Goal: Complete application form

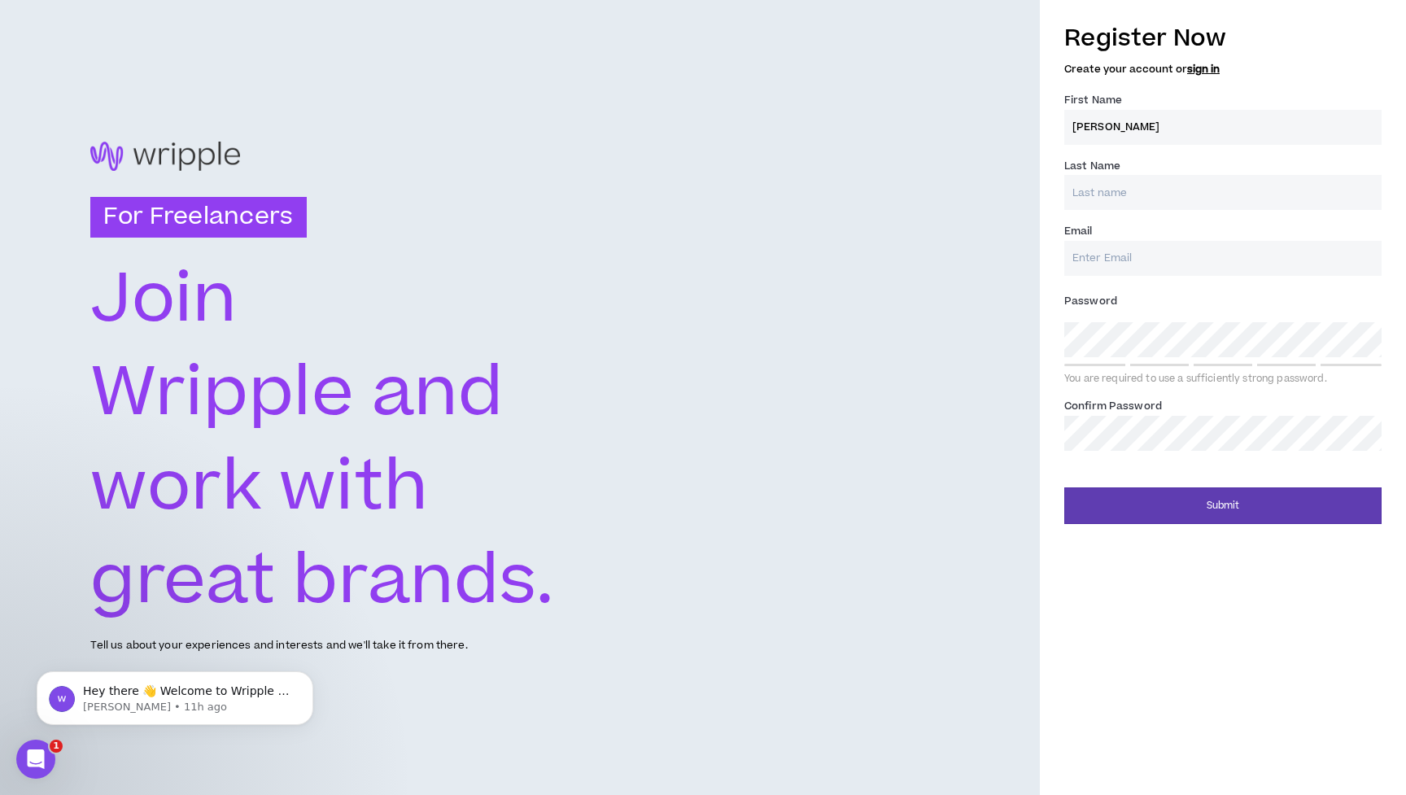
type input "[PERSON_NAME]"
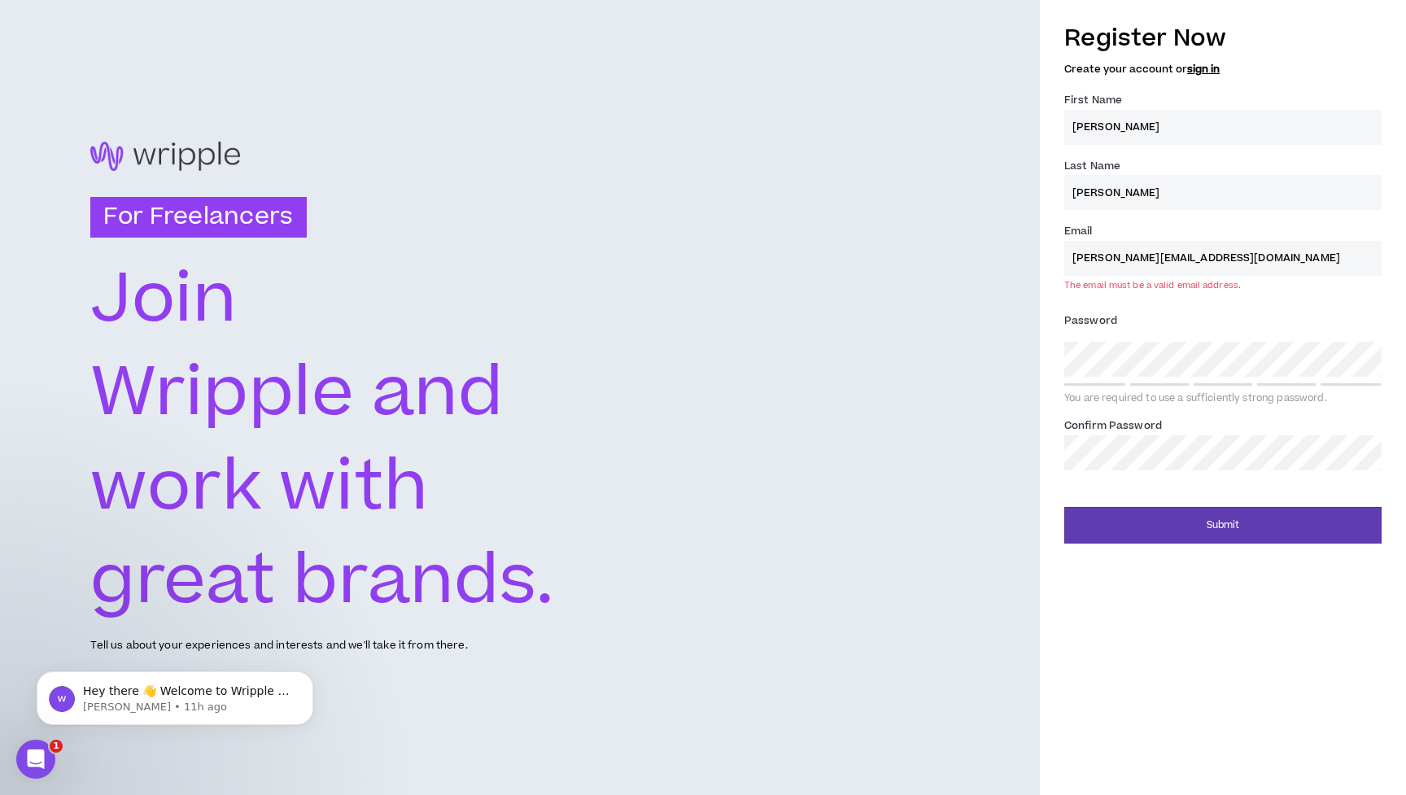
click at [1223, 507] on button "Submit" at bounding box center [1222, 525] width 317 height 37
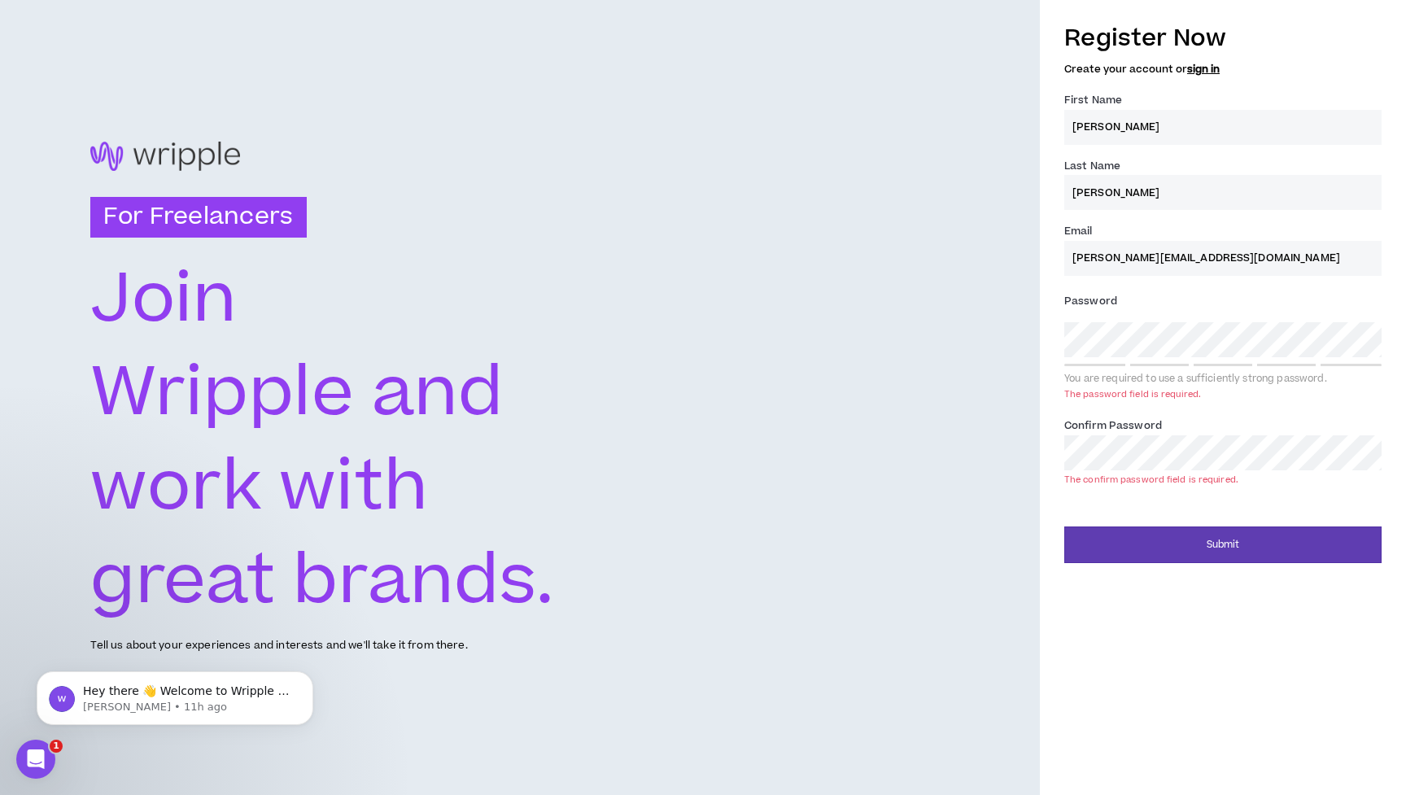
click at [1166, 358] on div "Password * You are required to use a sufficiently strong password. The password…" at bounding box center [1222, 346] width 317 height 117
click at [1306, 253] on input "[PERSON_NAME][EMAIL_ADDRESS][DOMAIN_NAME]" at bounding box center [1222, 258] width 317 height 35
drag, startPoint x: 1171, startPoint y: 255, endPoint x: 1102, endPoint y: 256, distance: 69.2
click at [1102, 256] on input "[PERSON_NAME][EMAIL_ADDRESS][DOMAIN_NAME]" at bounding box center [1222, 258] width 317 height 35
type input "[PERSON_NAME][EMAIL_ADDRESS][DOMAIN_NAME]"
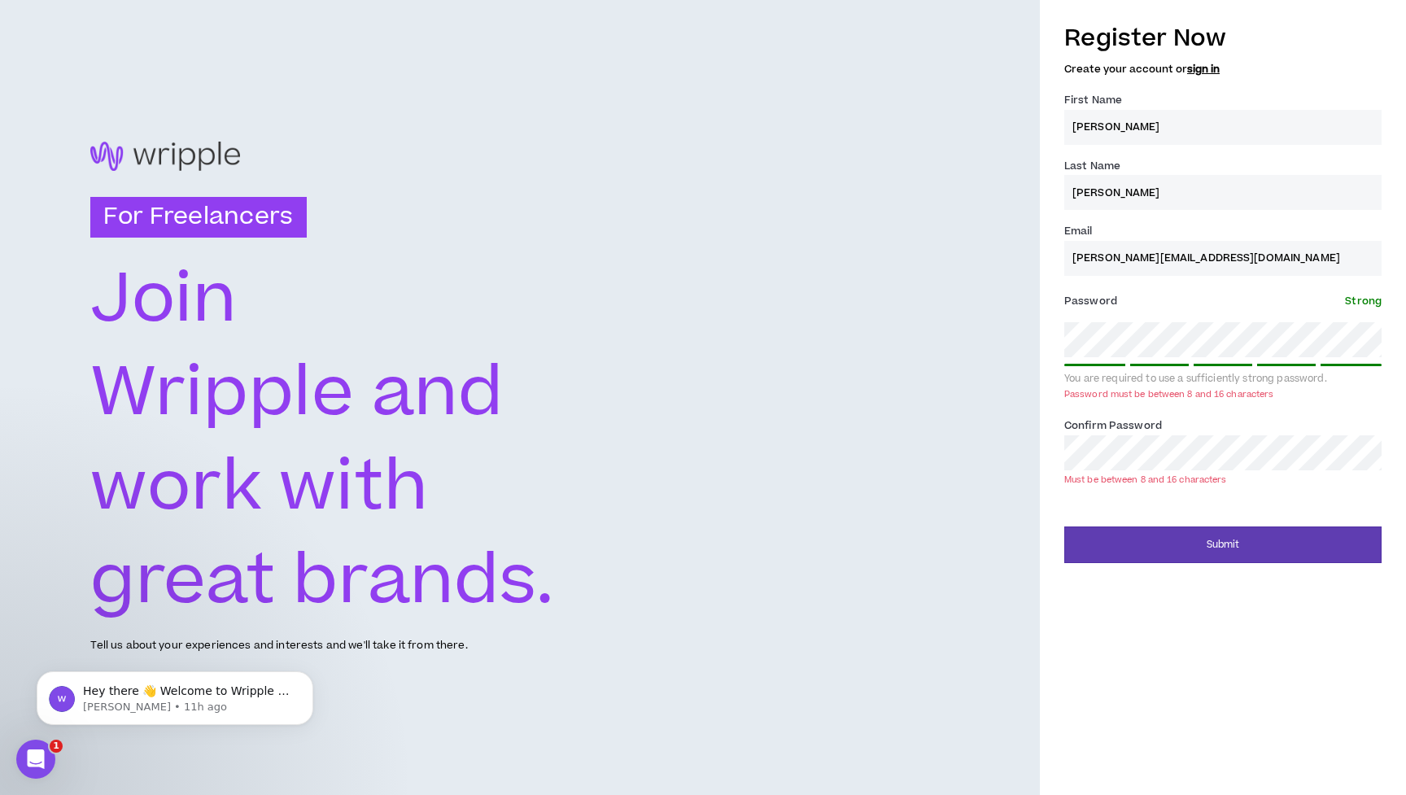
click at [1259, 266] on input "[PERSON_NAME][EMAIL_ADDRESS][DOMAIN_NAME]" at bounding box center [1222, 258] width 317 height 35
click at [1229, 537] on button "Submit" at bounding box center [1222, 544] width 317 height 37
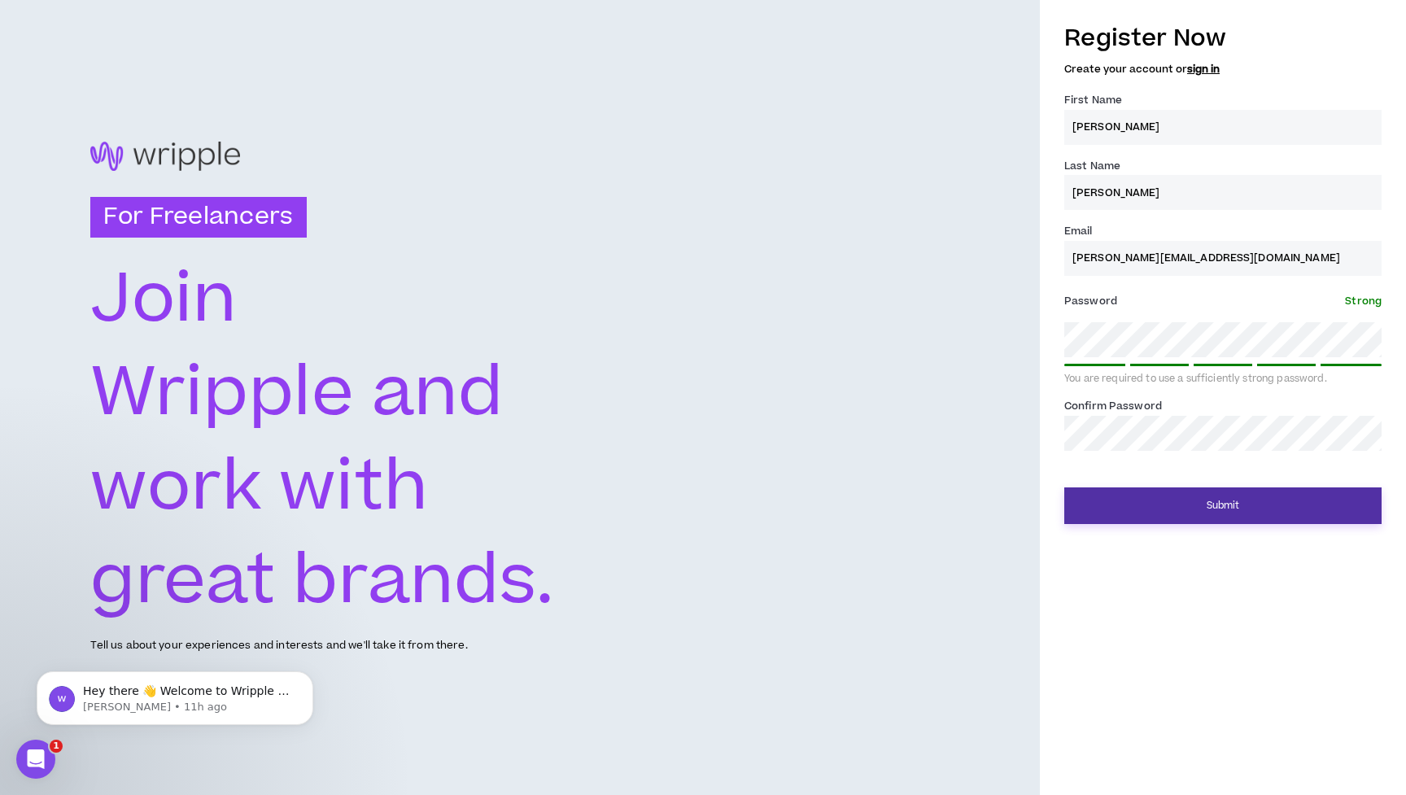
click at [1223, 500] on button "Submit" at bounding box center [1222, 505] width 317 height 37
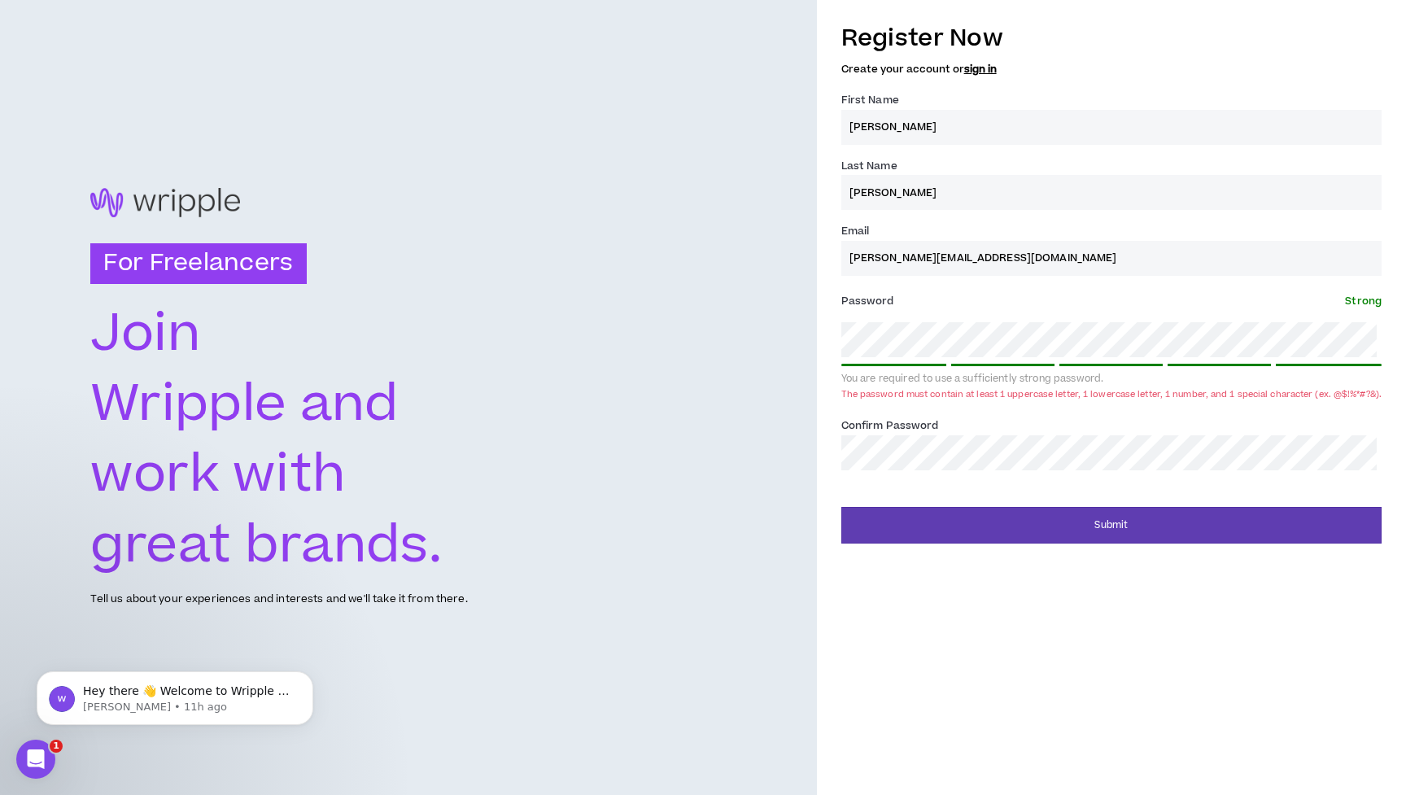
click at [767, 332] on div "For Freelancers [PERSON_NAME] and work with great brands. Tell us about your ex…" at bounding box center [703, 397] width 1406 height 795
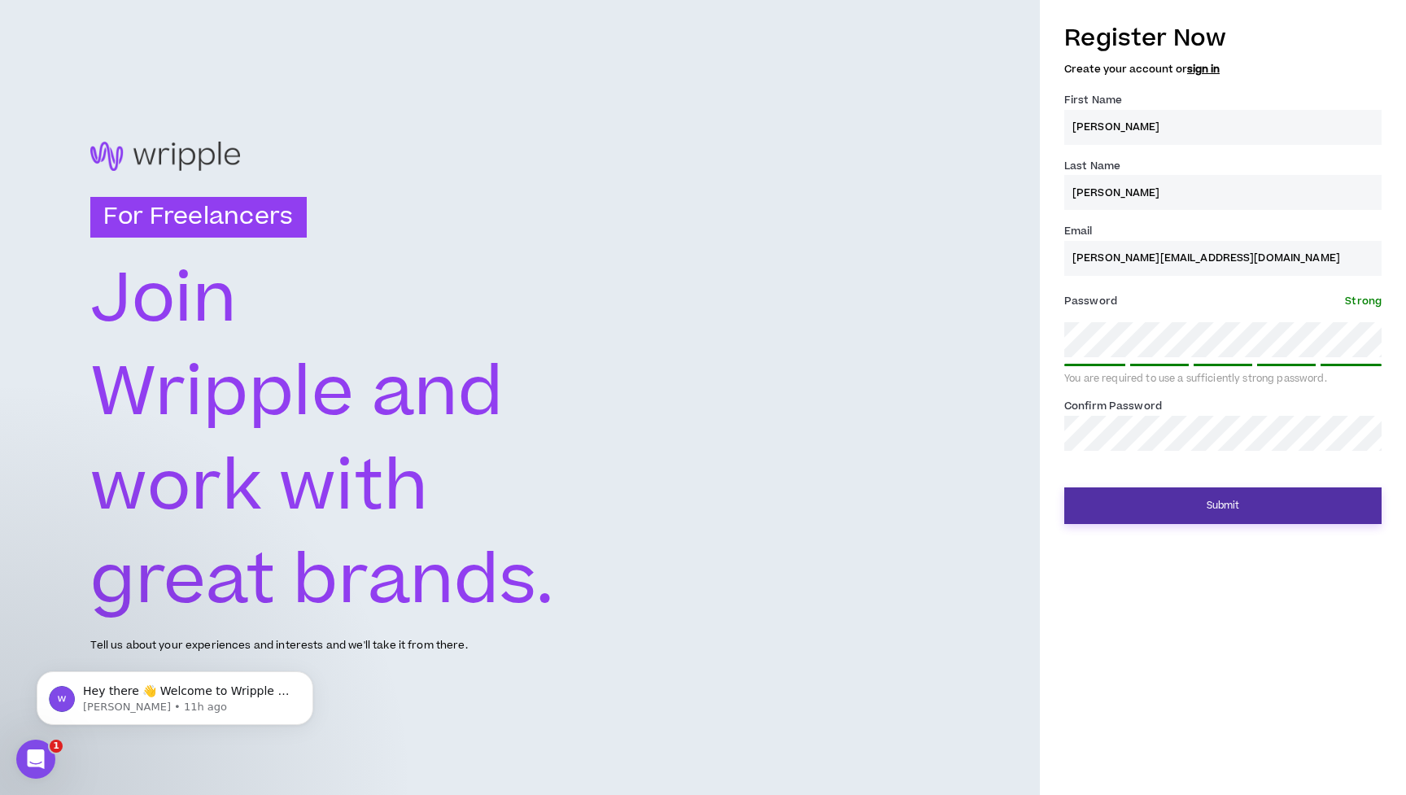
click at [1182, 506] on button "Submit" at bounding box center [1222, 505] width 317 height 37
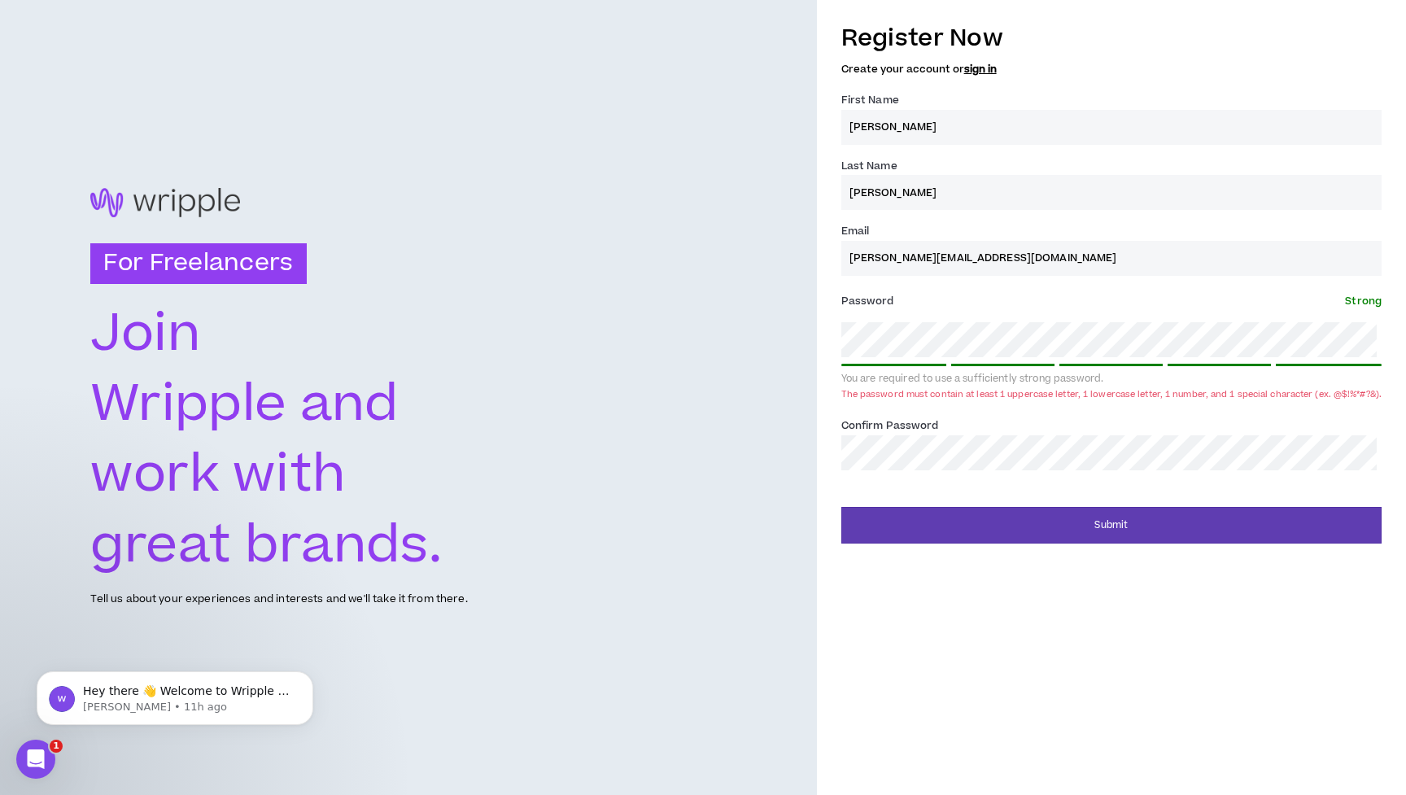
click at [1370, 302] on span "Strong" at bounding box center [1363, 301] width 37 height 15
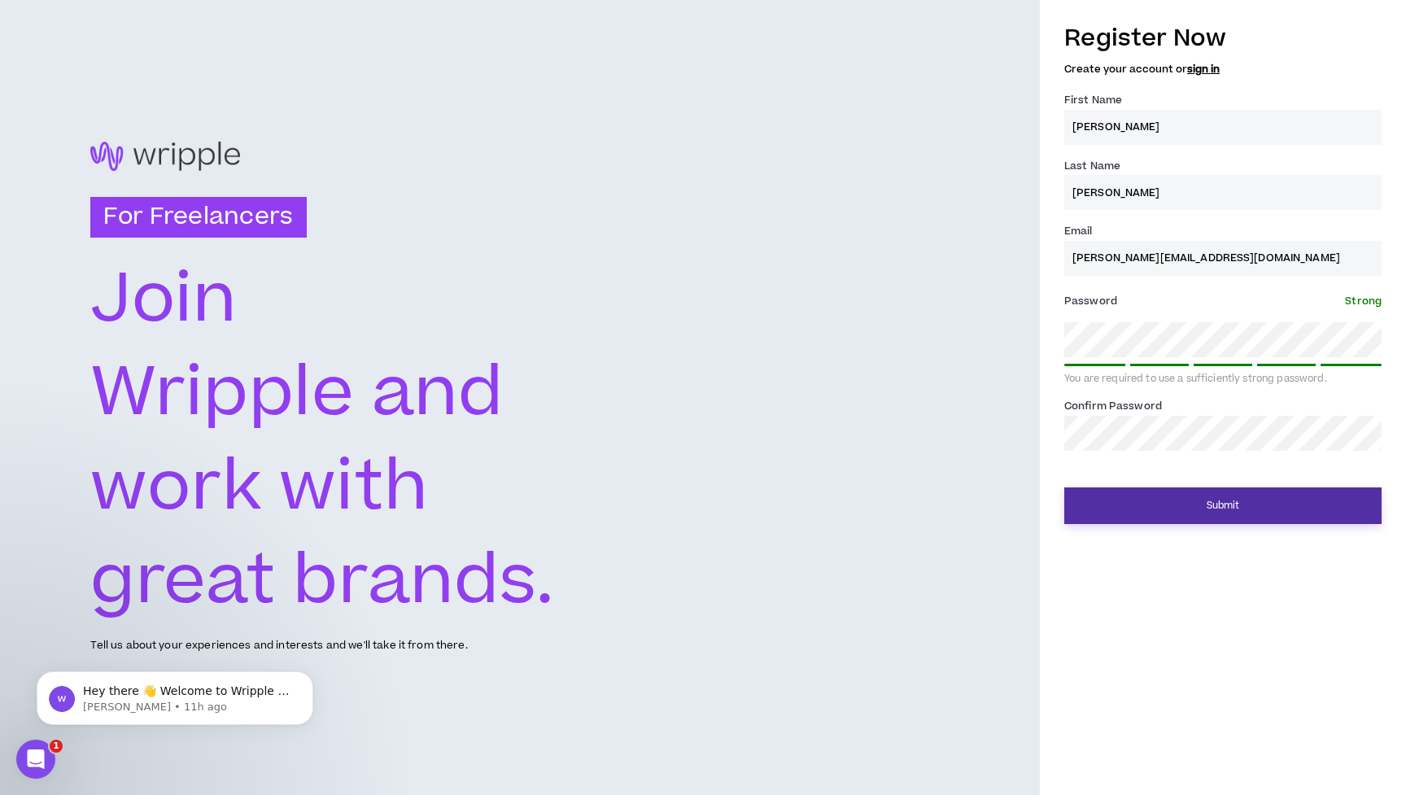
click at [1223, 505] on button "Submit" at bounding box center [1222, 505] width 317 height 37
